Goal: Find specific page/section: Find specific page/section

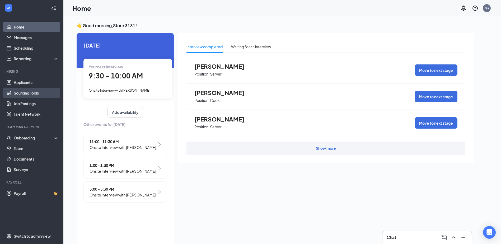
click at [36, 89] on link "Sourcing Tools" at bounding box center [36, 93] width 45 height 11
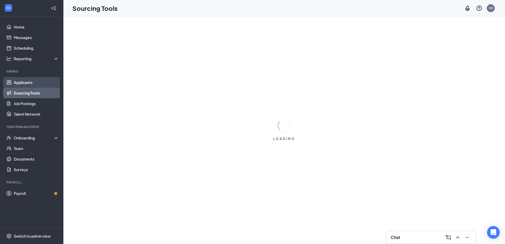
click at [38, 83] on link "Applicants" at bounding box center [36, 82] width 45 height 11
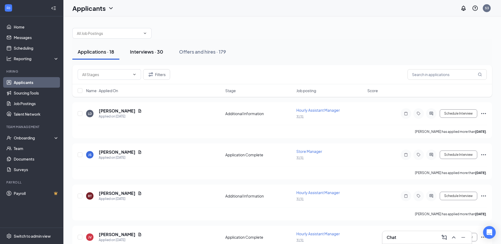
click at [152, 54] on div "Interviews · 30" at bounding box center [146, 51] width 33 height 7
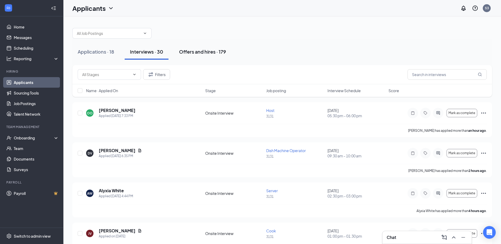
click at [187, 56] on button "Offers and hires · 179" at bounding box center [203, 52] width 58 height 16
